Goal: Task Accomplishment & Management: Use online tool/utility

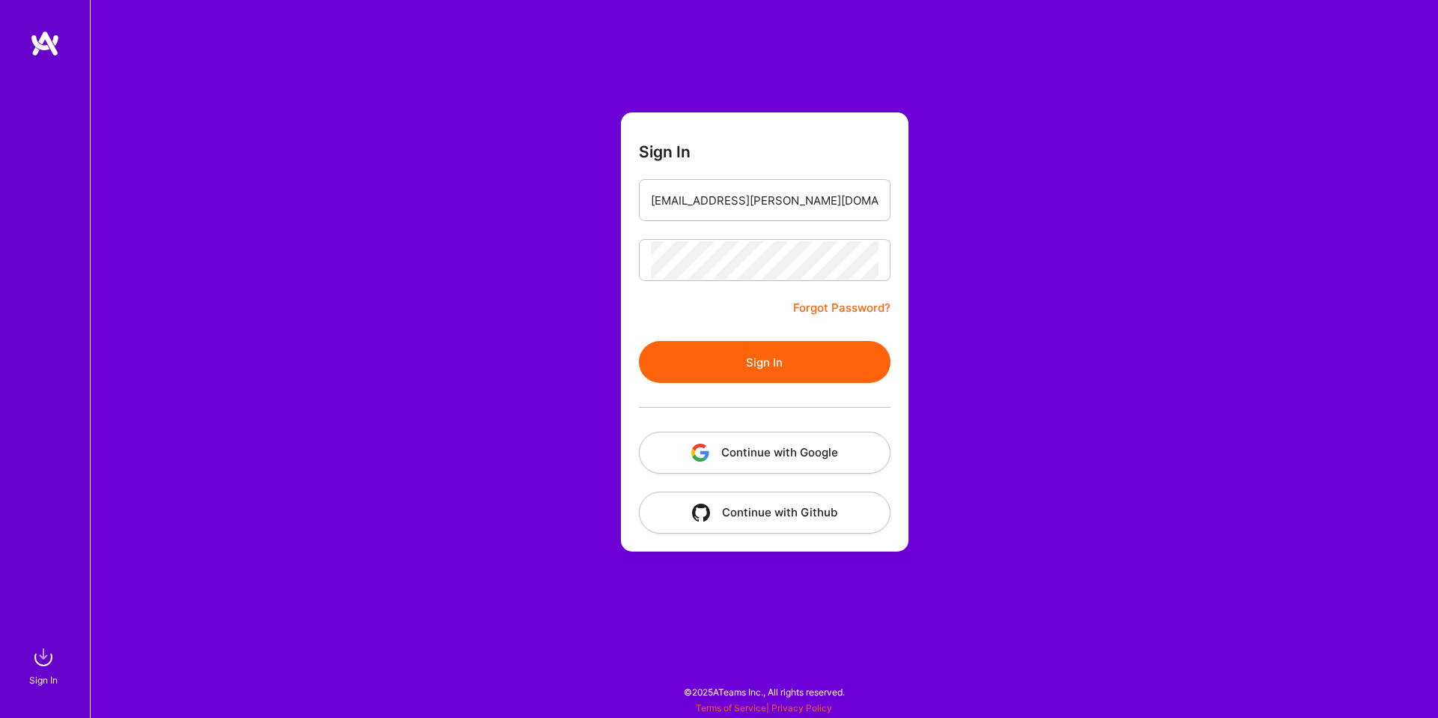
click at [497, 369] on div "Sign In edib.imamovic@gmail.com Forgot Password? Sign In Continue with Google C…" at bounding box center [764, 359] width 1348 height 718
click at [815, 192] on input "[EMAIL_ADDRESS][PERSON_NAME][DOMAIN_NAME]" at bounding box center [765, 200] width 228 height 38
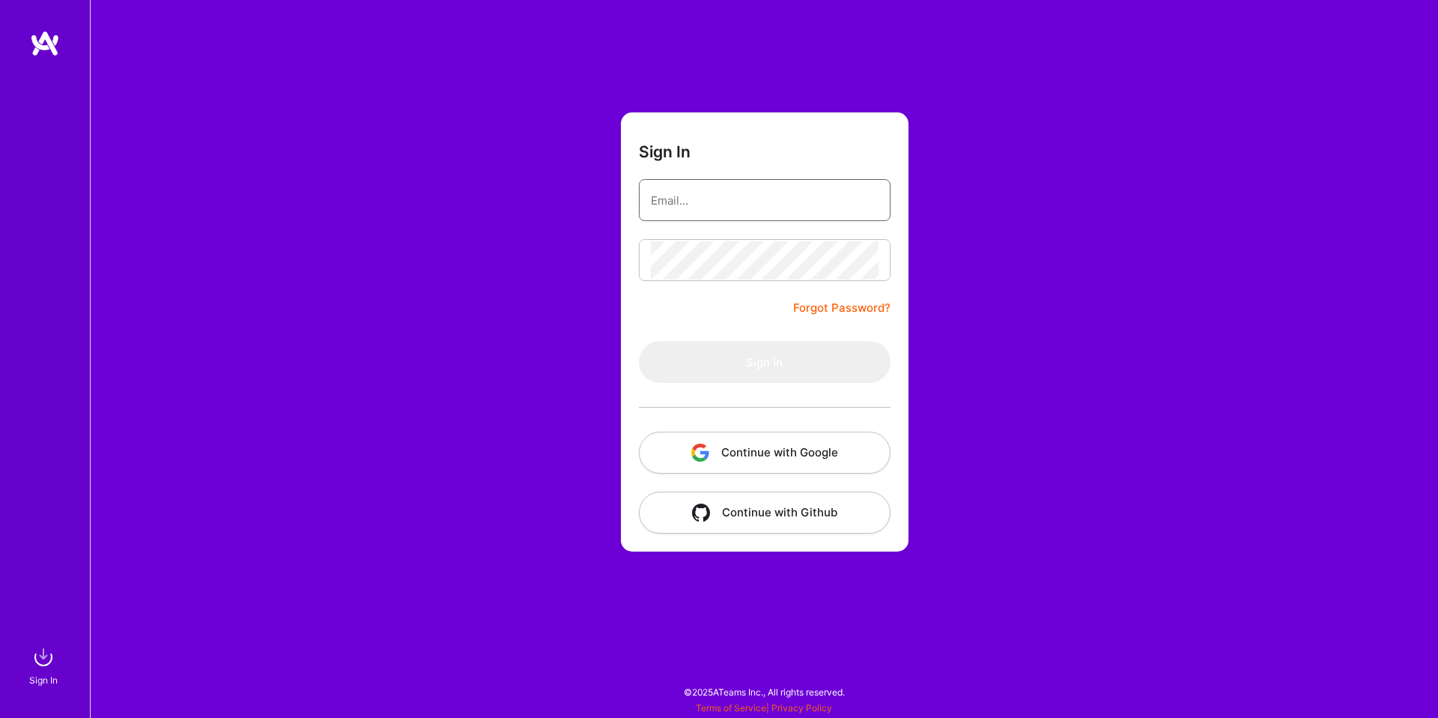
type input "[EMAIL_ADDRESS][PERSON_NAME][DOMAIN_NAME]"
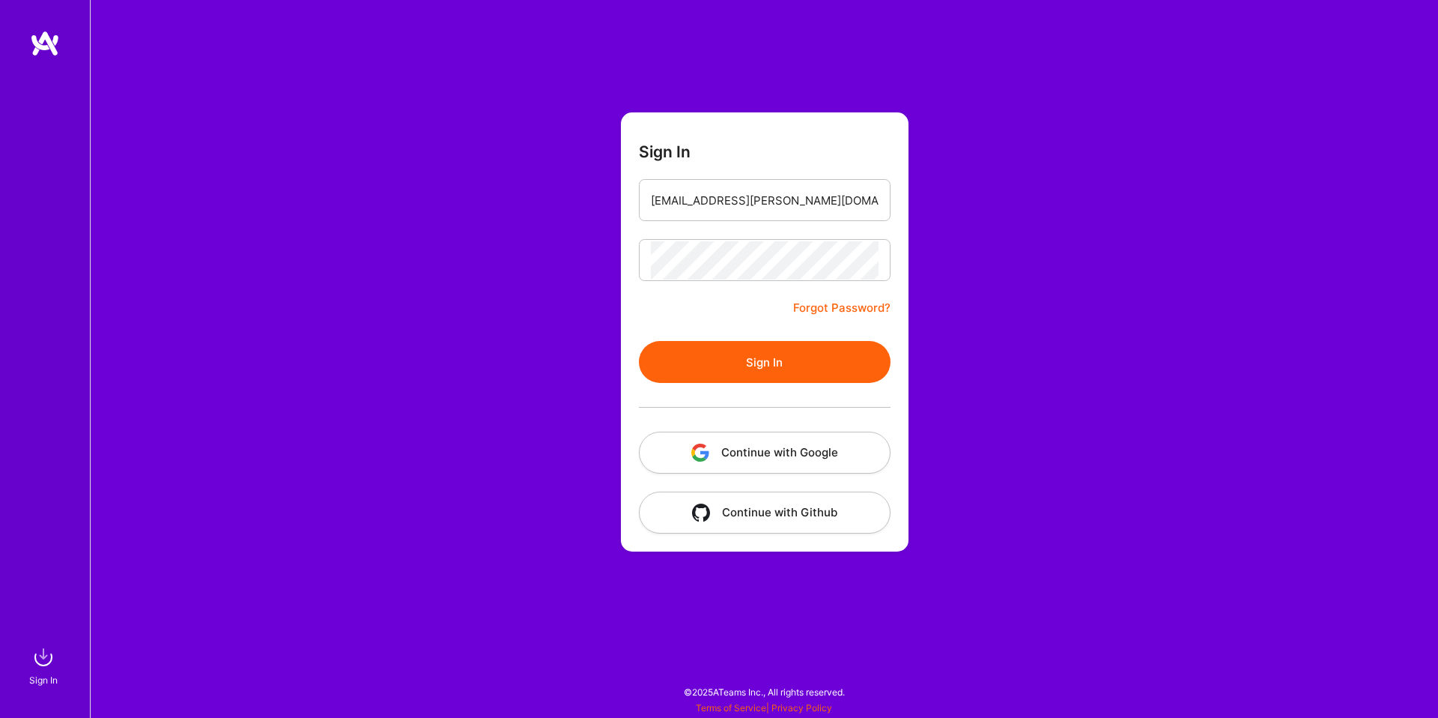
click at [726, 356] on button "Sign In" at bounding box center [765, 362] width 252 height 42
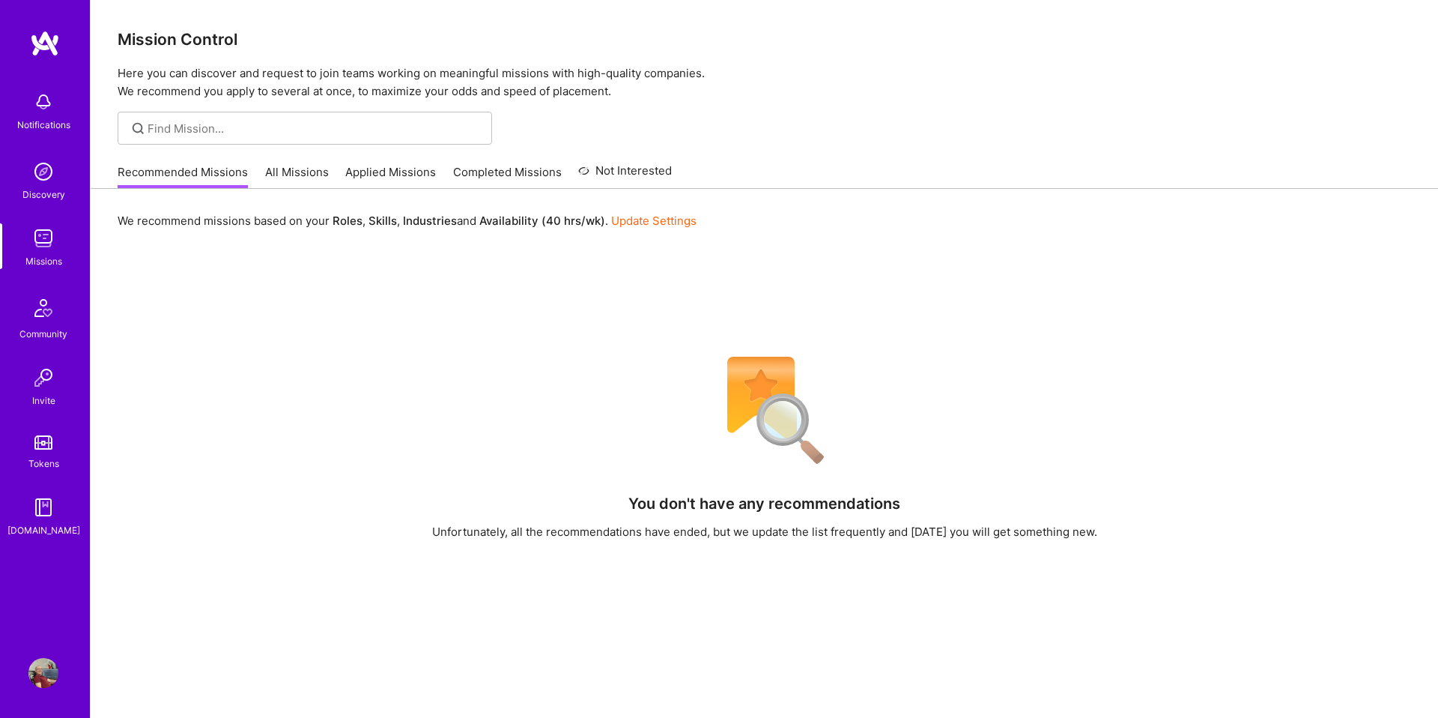
click at [375, 177] on link "Applied Missions" at bounding box center [390, 176] width 91 height 25
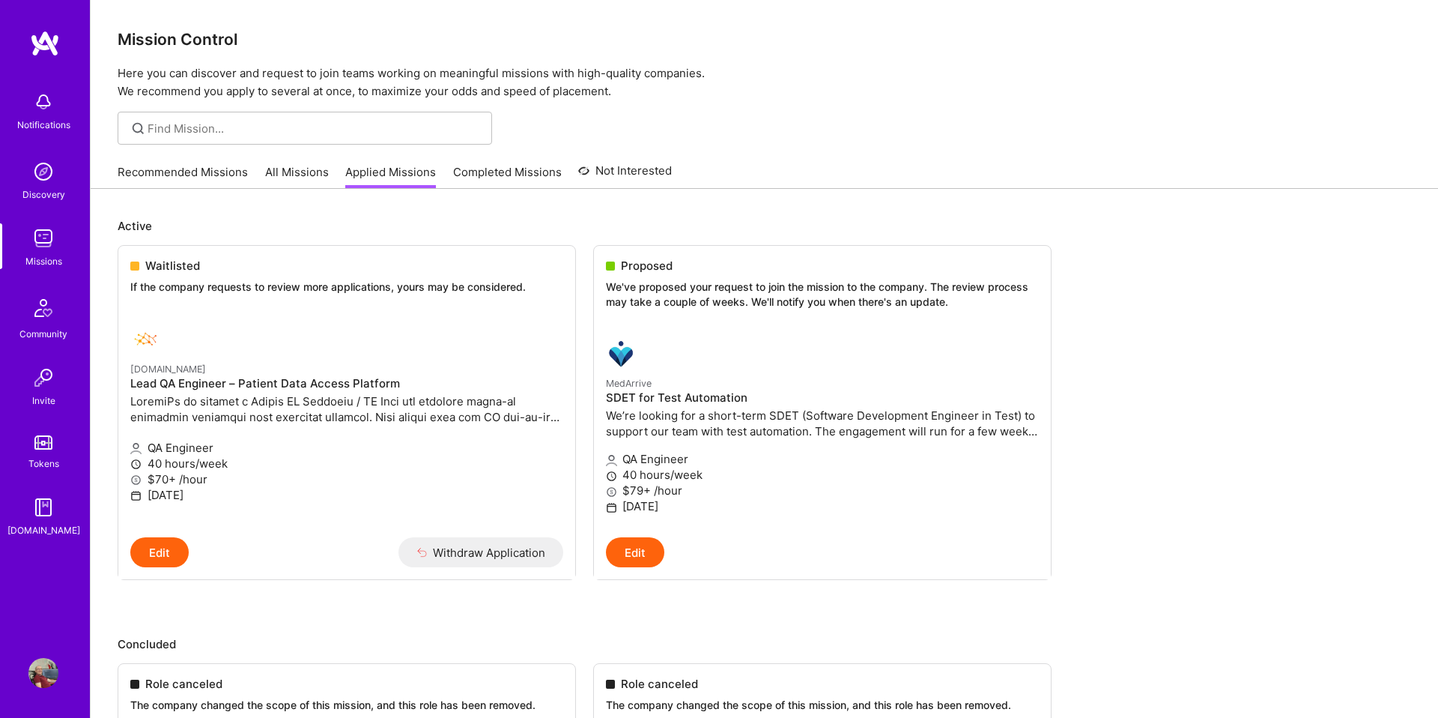
click at [499, 170] on link "Completed Missions" at bounding box center [507, 176] width 109 height 25
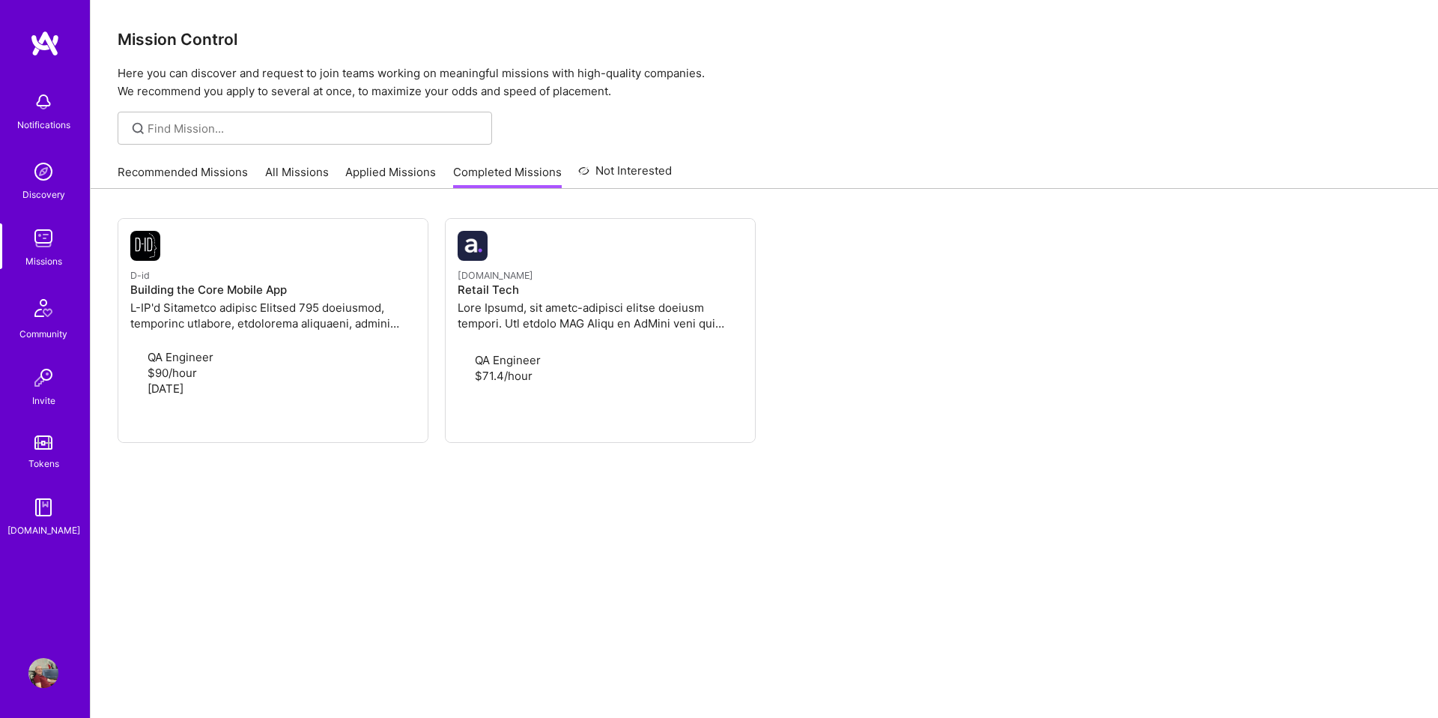
click at [285, 171] on link "All Missions" at bounding box center [297, 176] width 64 height 25
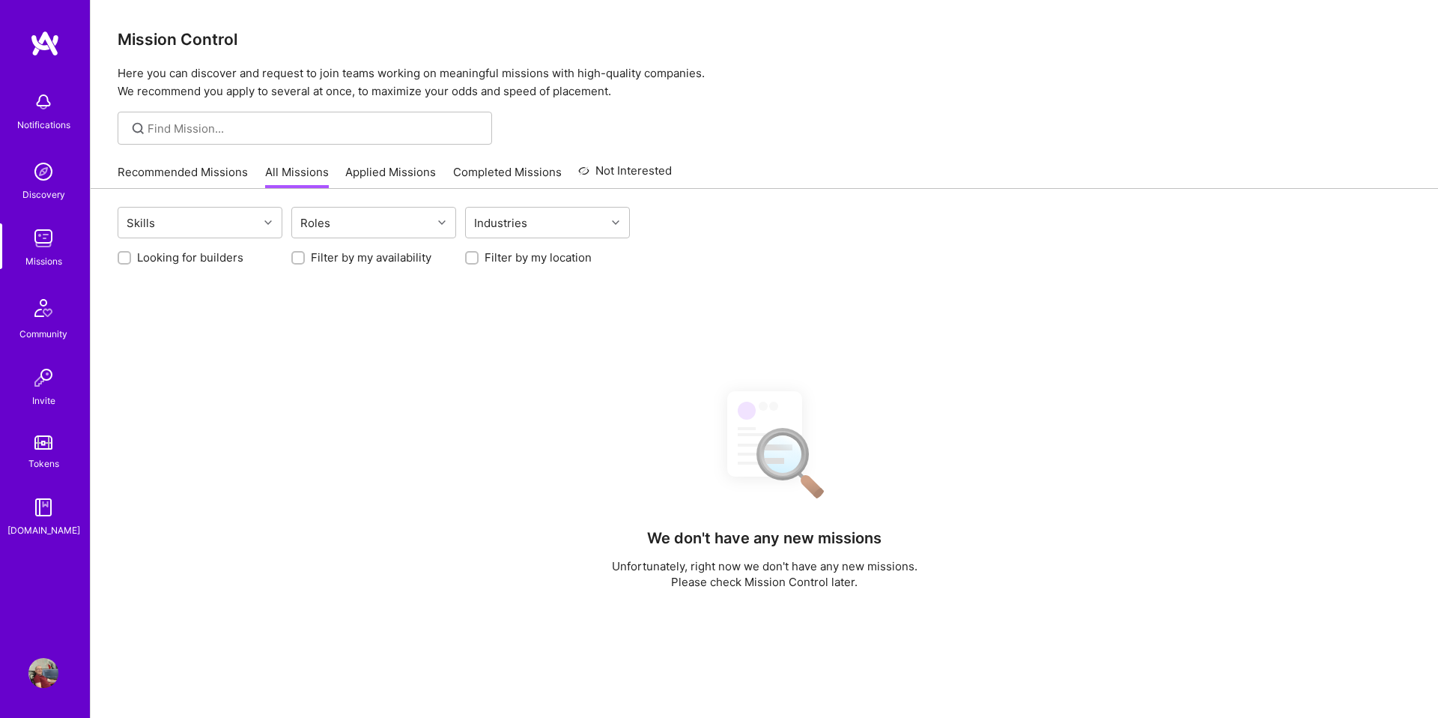
click at [36, 127] on div "Notifications" at bounding box center [43, 125] width 53 height 16
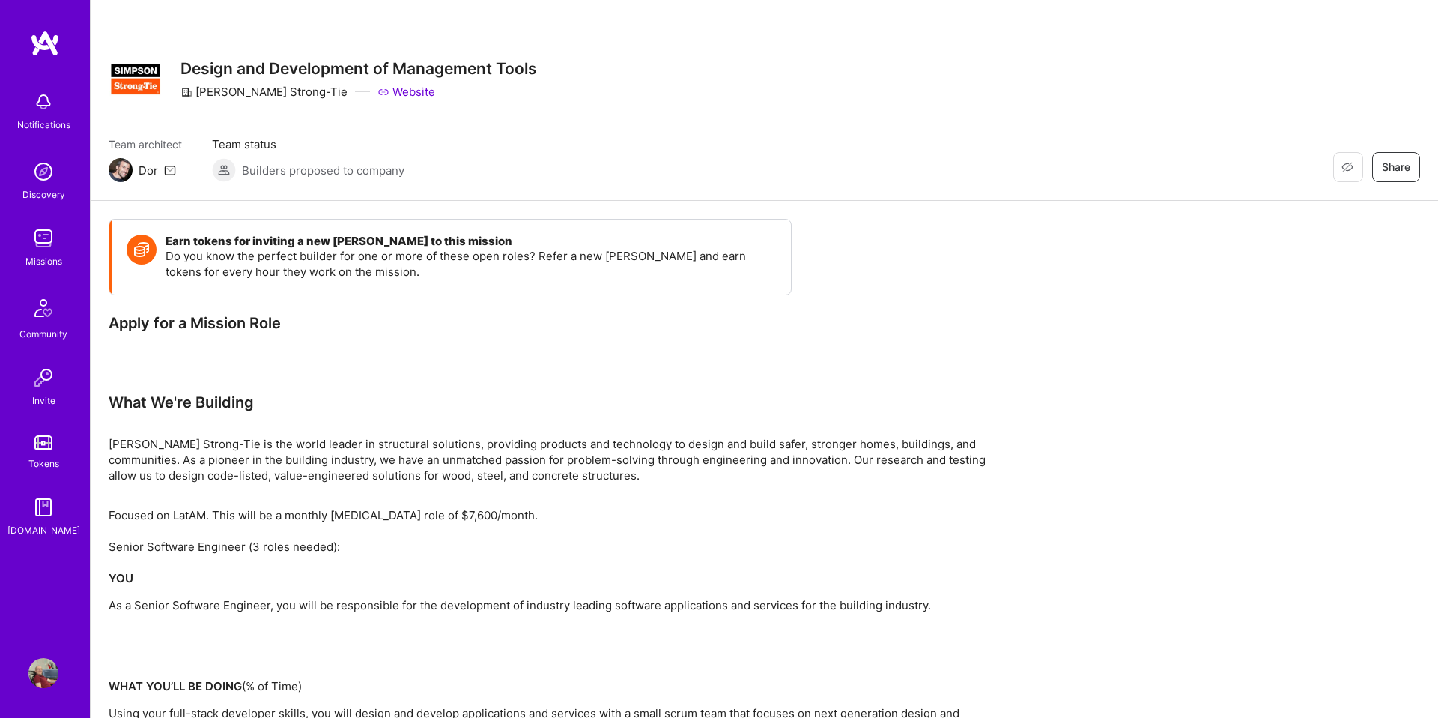
click at [43, 255] on div "Missions" at bounding box center [43, 261] width 37 height 16
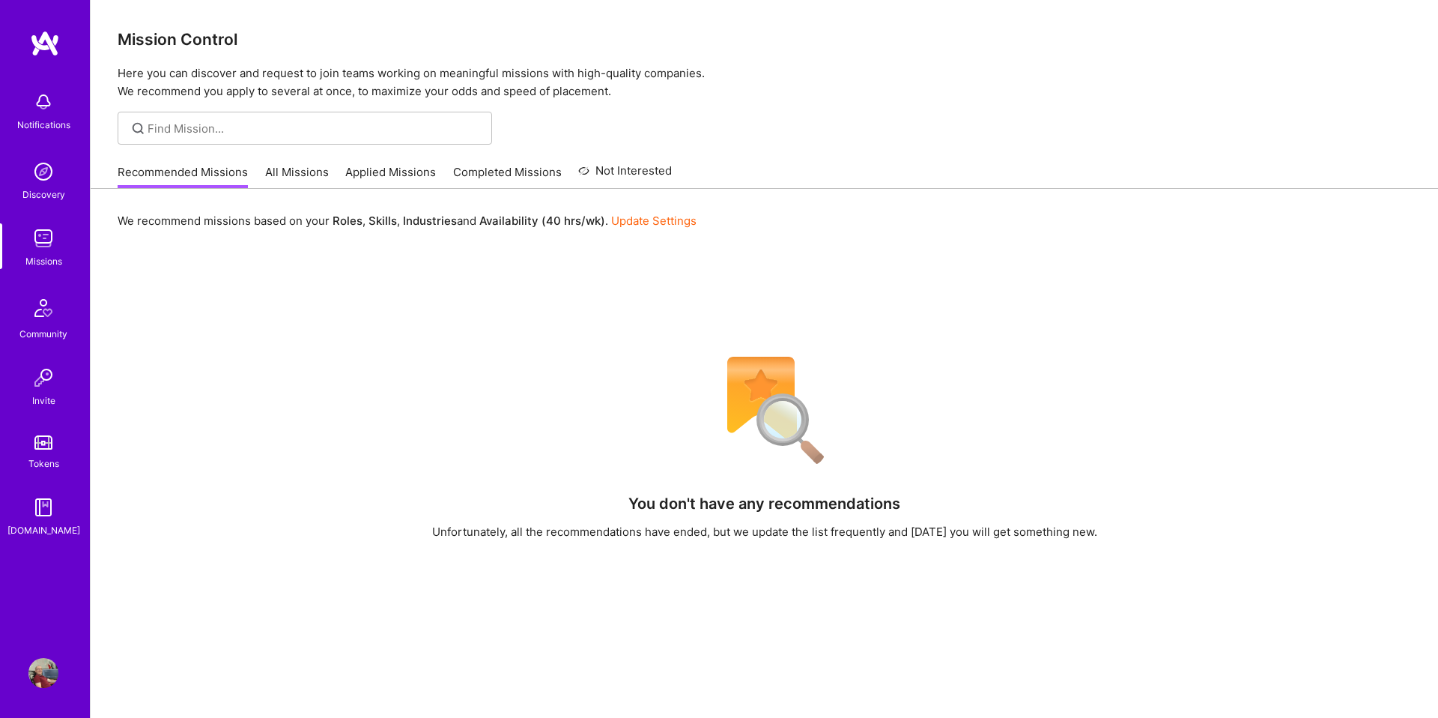
click at [307, 179] on link "All Missions" at bounding box center [297, 176] width 64 height 25
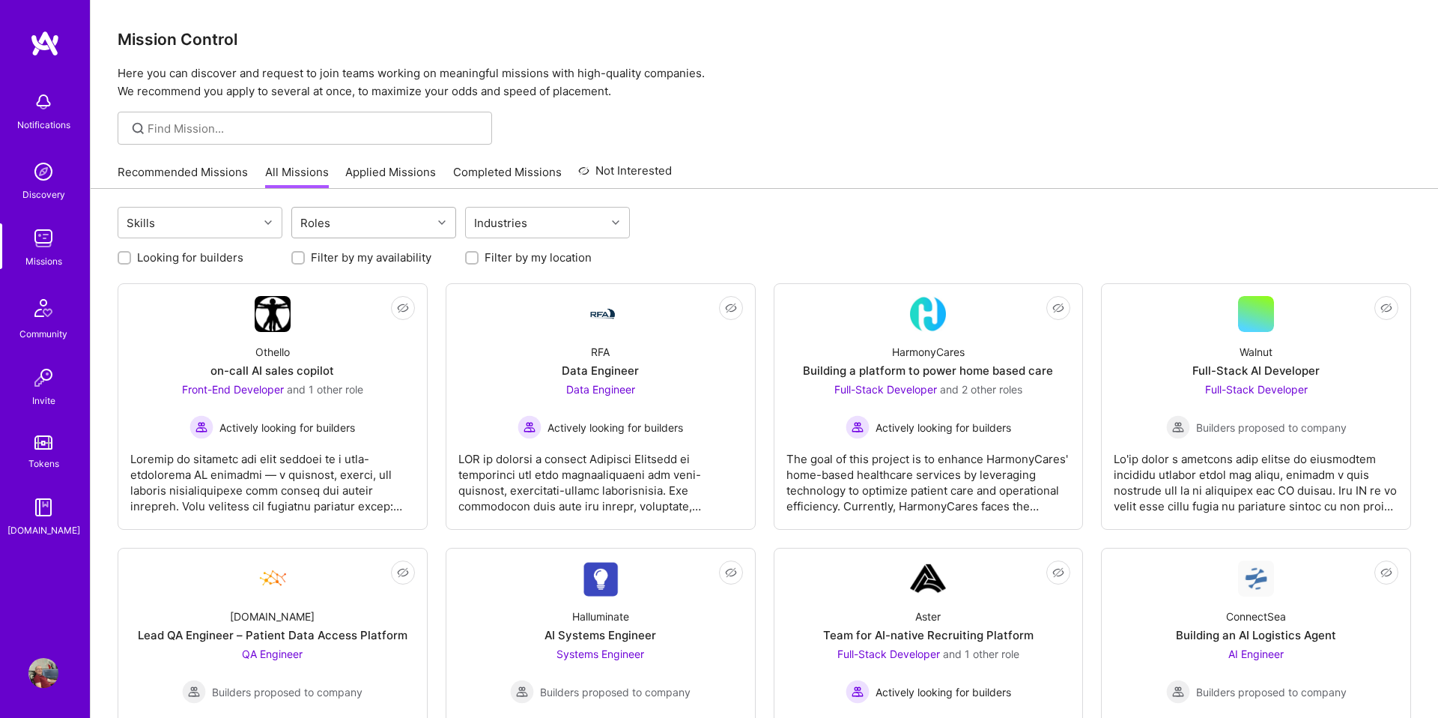
click at [399, 228] on div "Roles" at bounding box center [362, 223] width 140 height 30
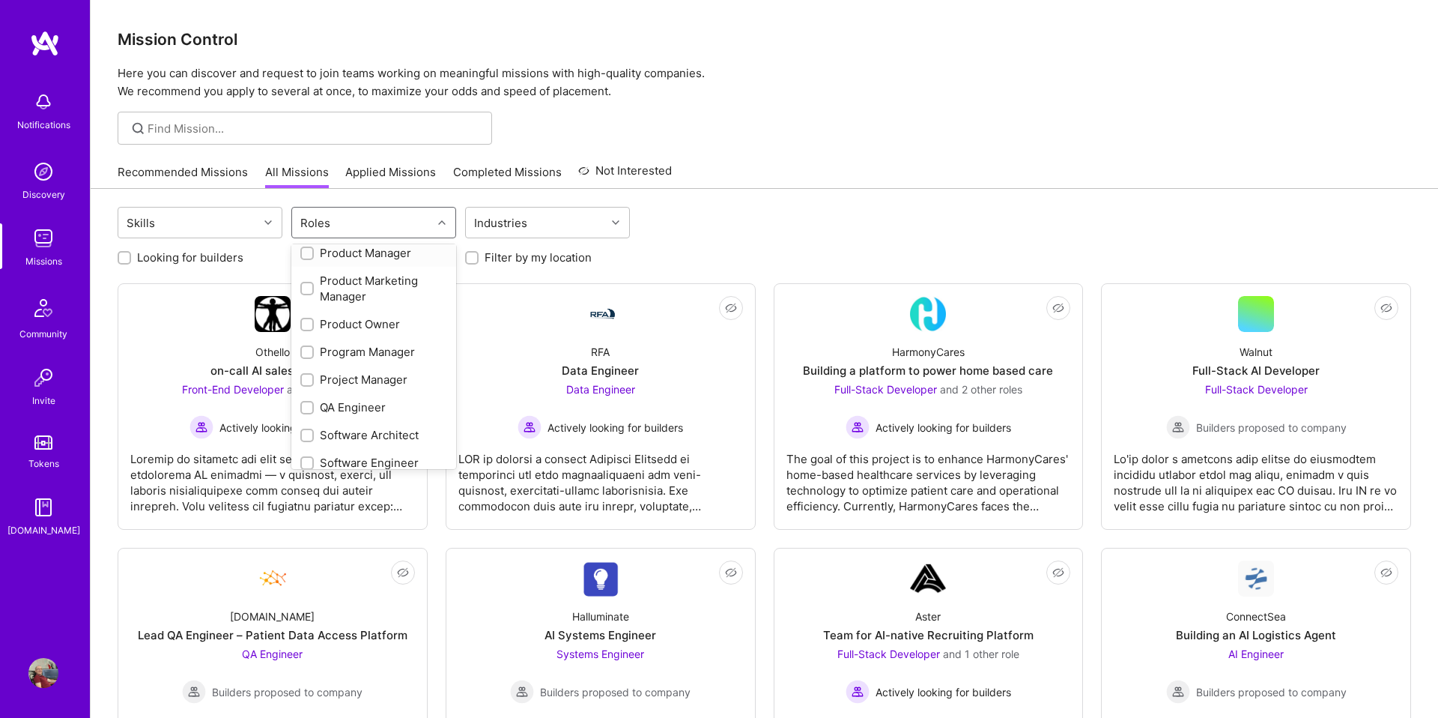
scroll to position [715, 0]
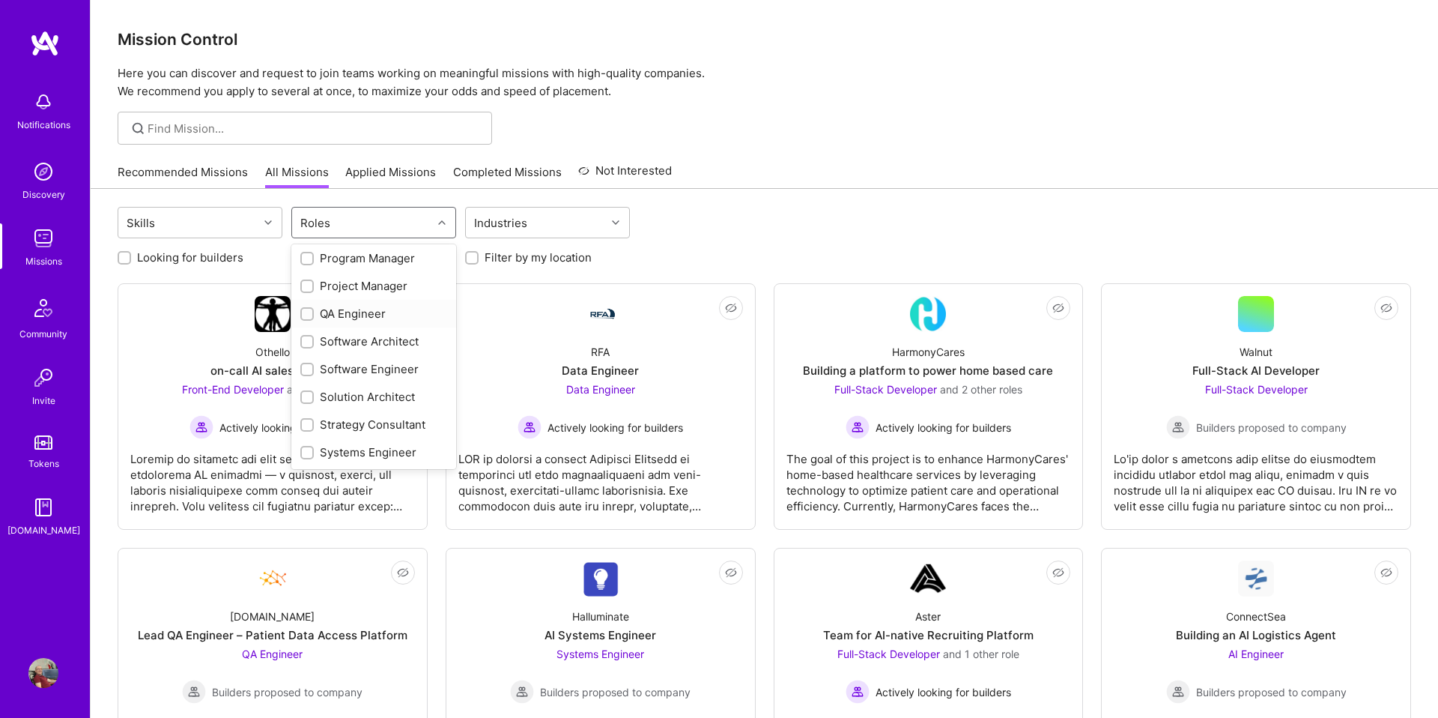
click at [339, 311] on div "QA Engineer" at bounding box center [373, 314] width 147 height 16
checkbox input "true"
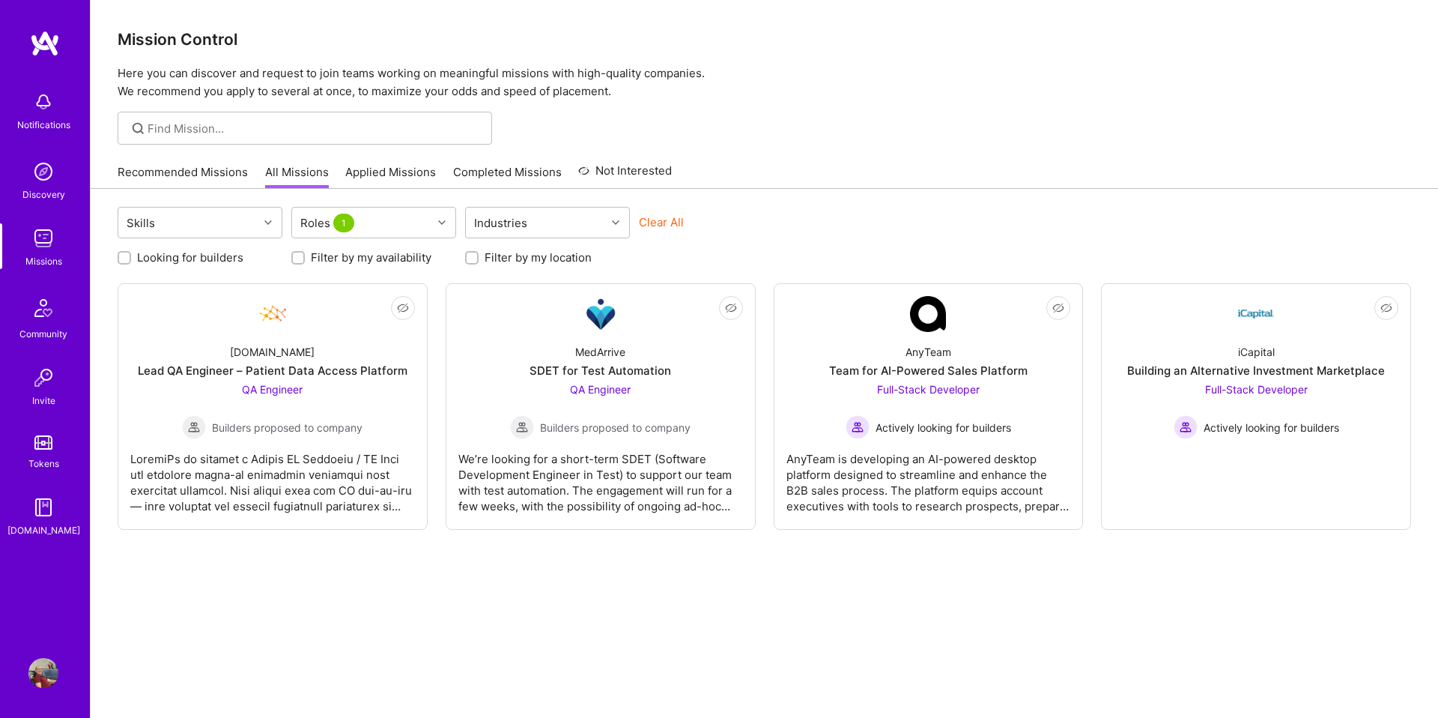
click at [821, 180] on div "Recommended Missions All Missions Applied Missions Completed Missions Not Inter…" at bounding box center [765, 172] width 1294 height 32
